Goal: Information Seeking & Learning: Learn about a topic

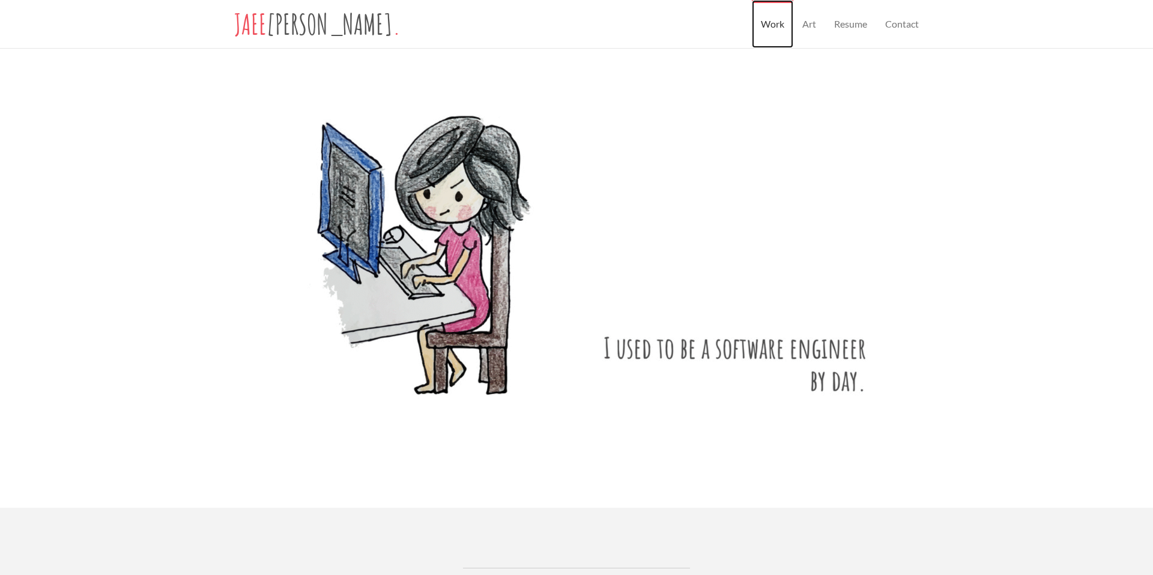
click at [772, 22] on link "Work" at bounding box center [772, 24] width 41 height 48
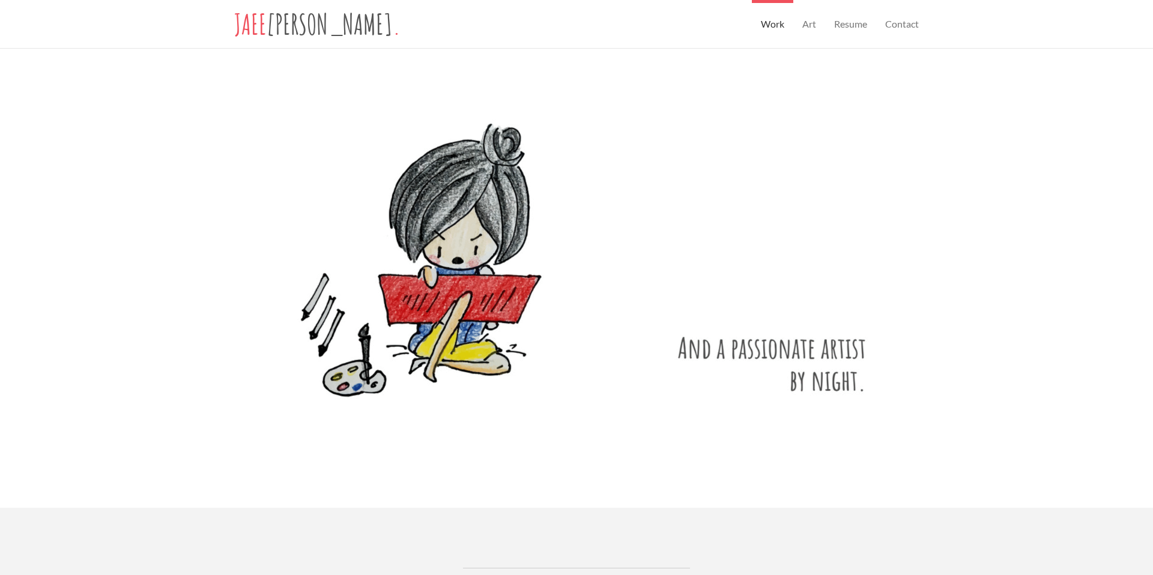
scroll to position [472, 0]
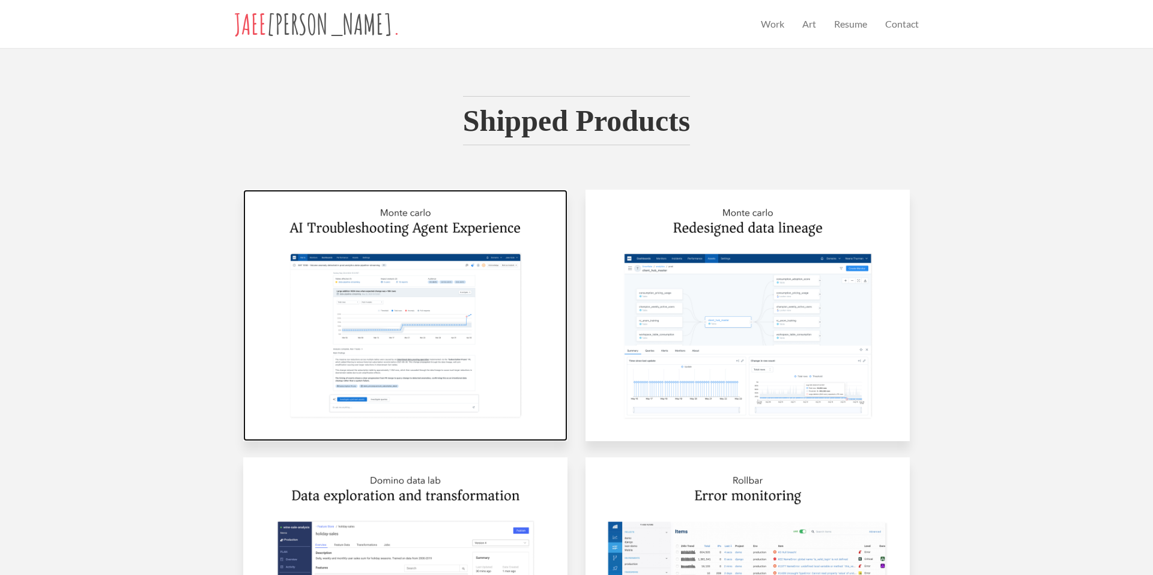
click at [413, 228] on img at bounding box center [405, 316] width 324 height 252
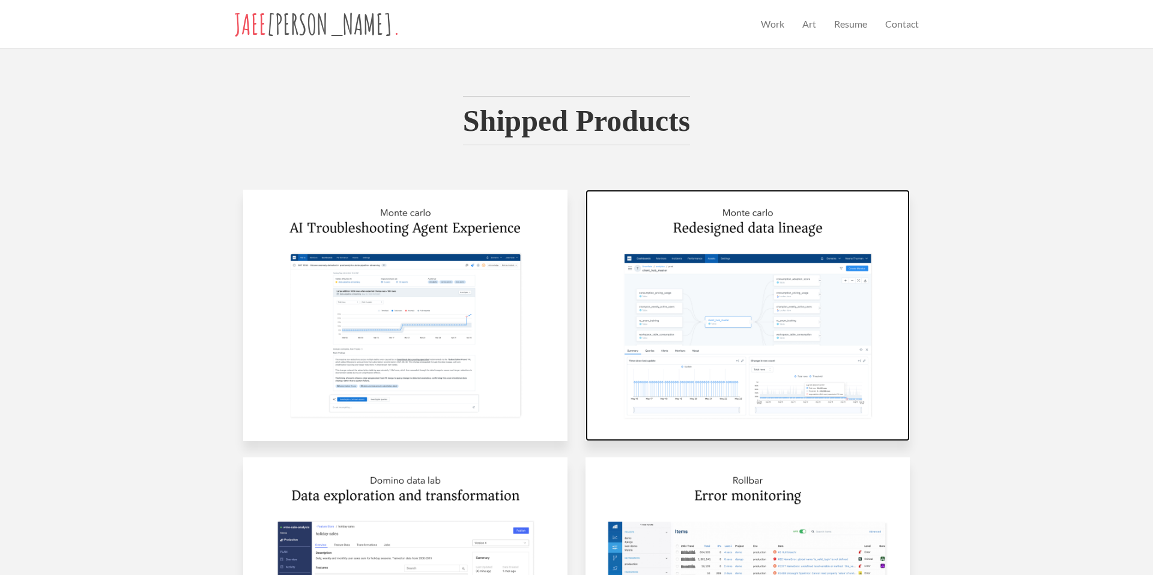
click at [733, 321] on img at bounding box center [748, 316] width 324 height 252
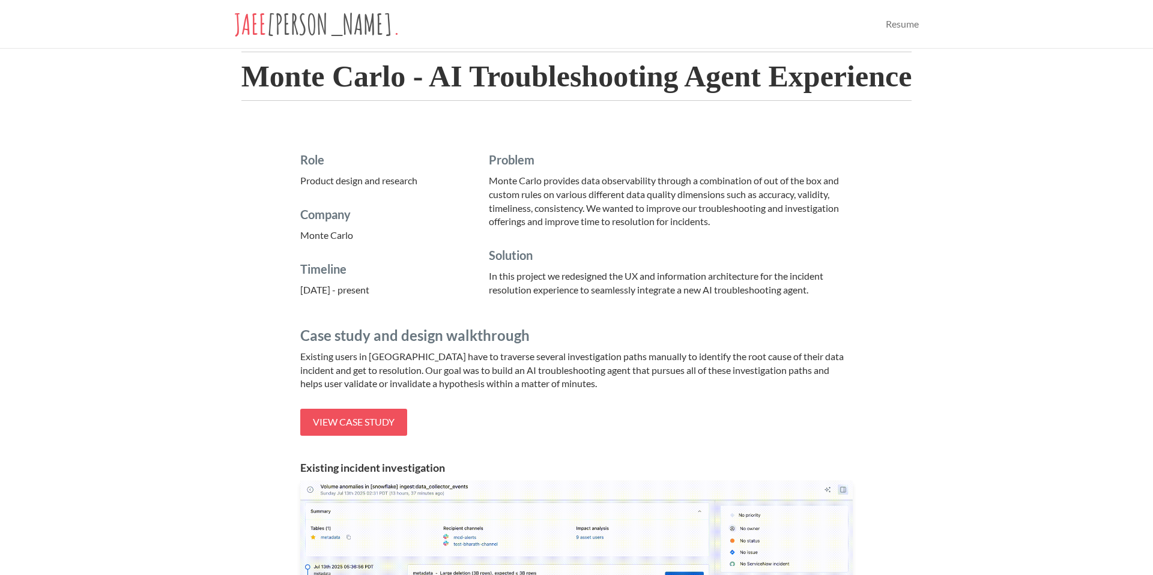
scroll to position [117, 0]
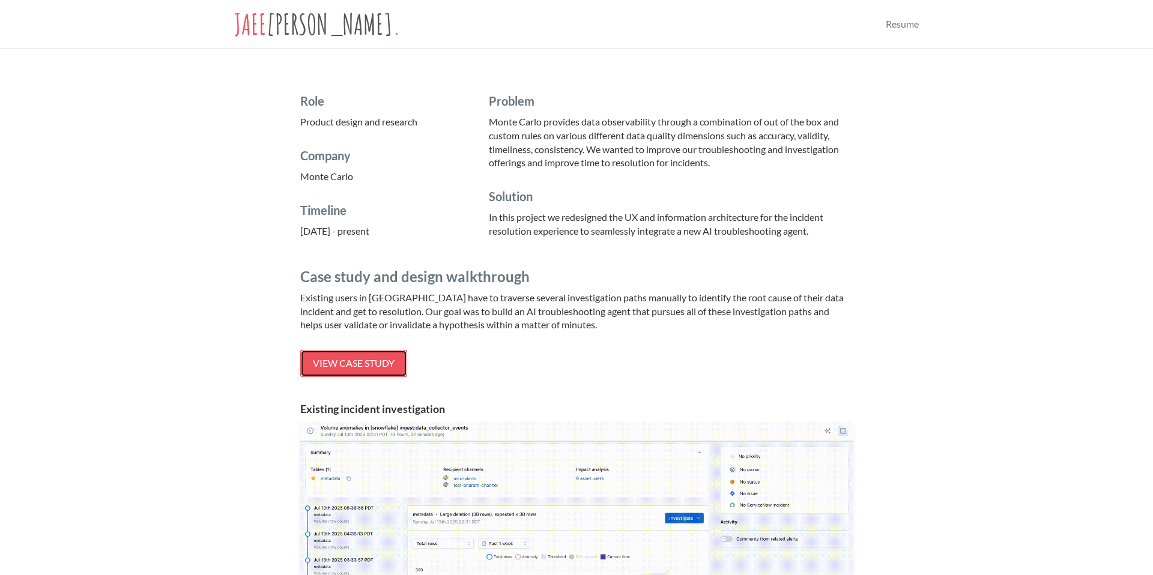
click at [364, 366] on span "View case study" at bounding box center [354, 362] width 82 height 11
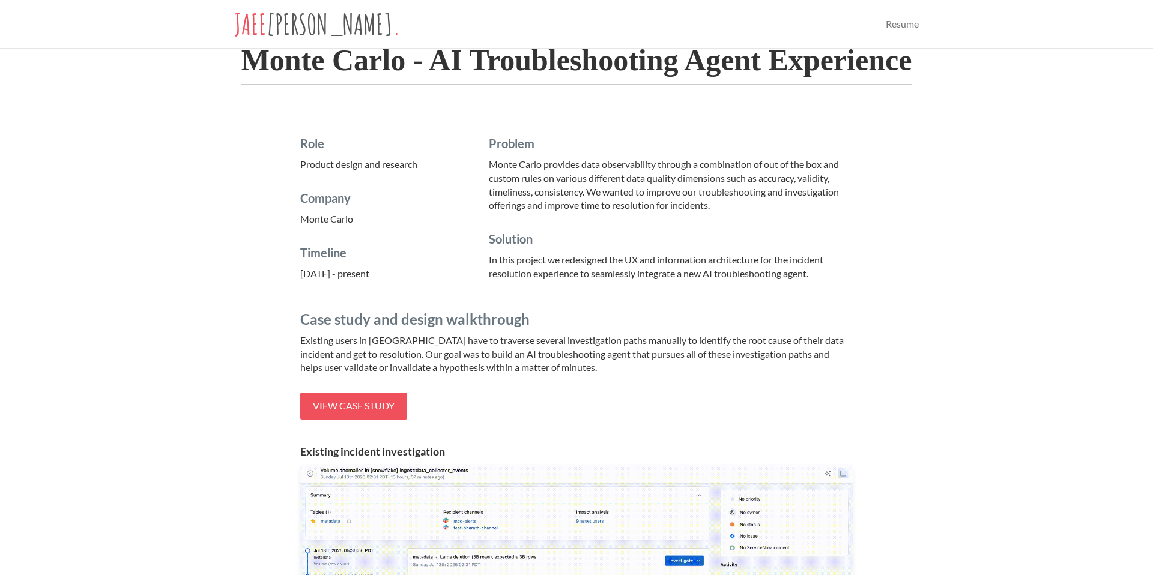
scroll to position [0, 0]
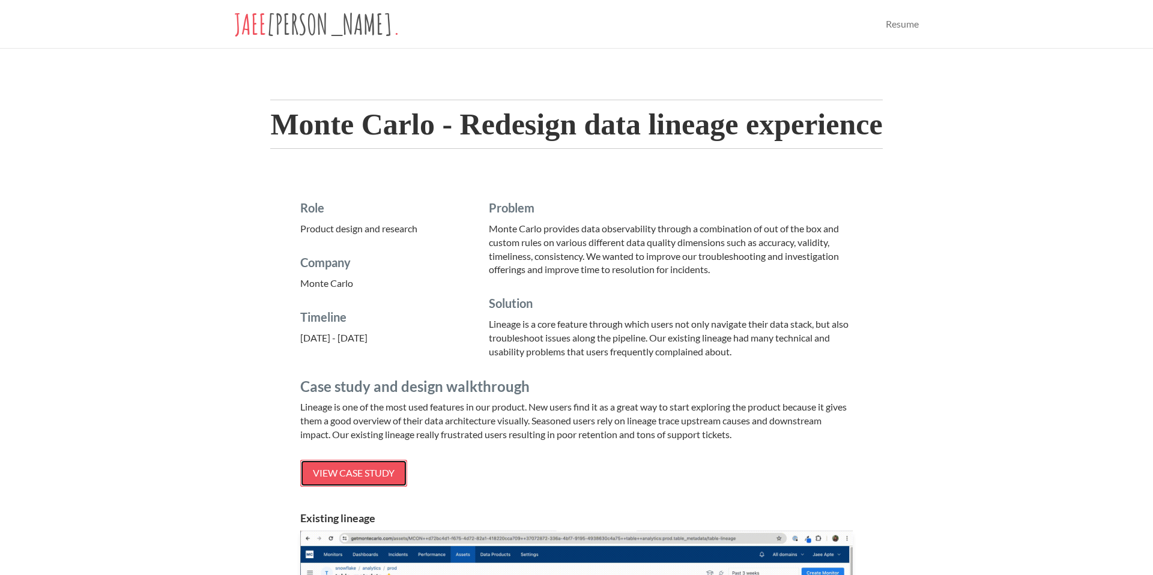
scroll to position [12, 0]
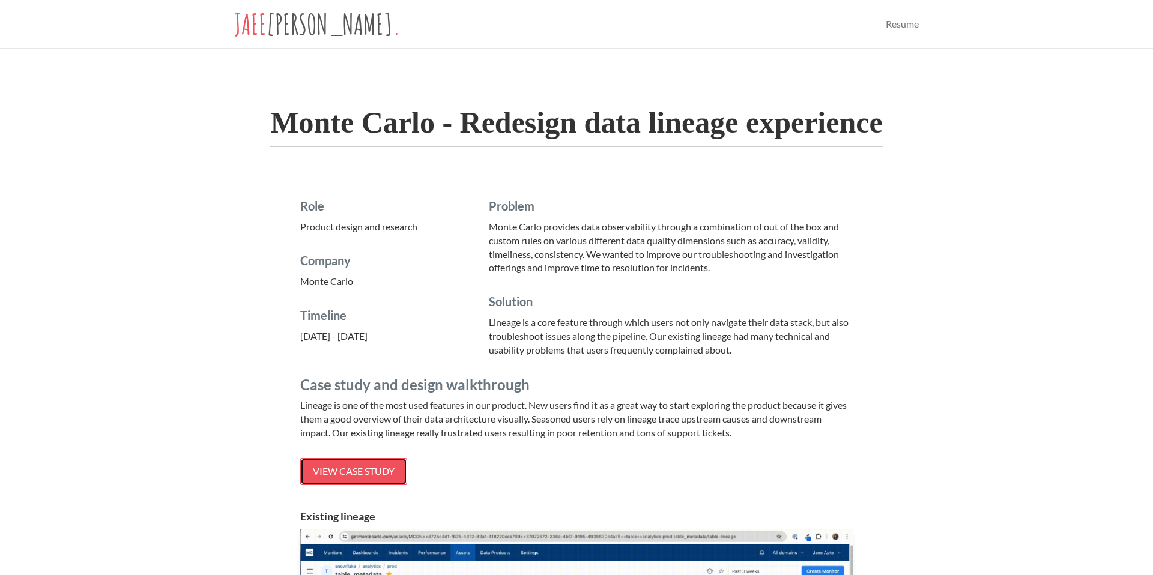
click at [330, 480] on link "View case study" at bounding box center [353, 471] width 107 height 27
